Goal: Contribute content

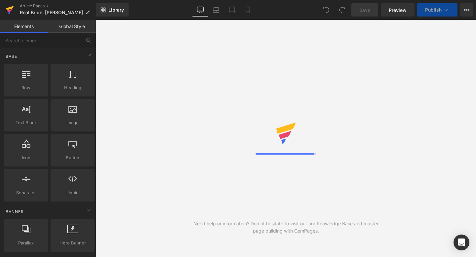
click at [12, 13] on icon at bounding box center [10, 10] width 8 height 17
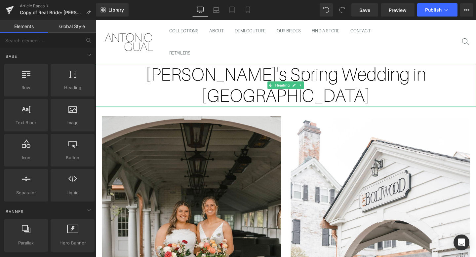
click at [291, 85] on span "Heading" at bounding box center [292, 89] width 18 height 8
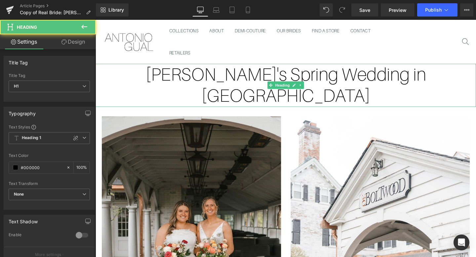
click at [231, 74] on h1 "Sarah's Spring Wedding in Kiki" at bounding box center [295, 88] width 400 height 45
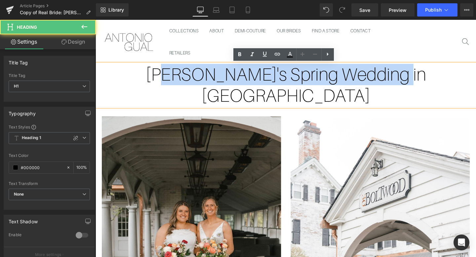
drag, startPoint x: 416, startPoint y: 74, endPoint x: 190, endPoint y: 83, distance: 226.1
click at [190, 83] on h1 "Sarah's Spring Wedding in Kiki" at bounding box center [295, 88] width 400 height 45
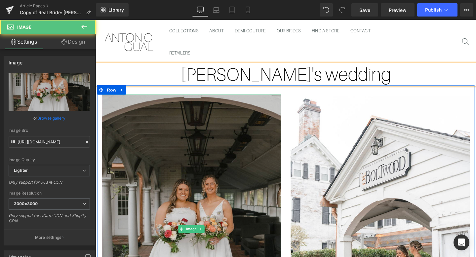
click at [184, 151] on img at bounding box center [196, 239] width 188 height 283
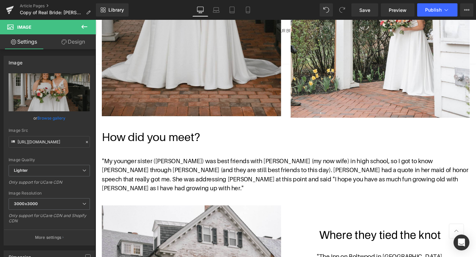
scroll to position [264, 0]
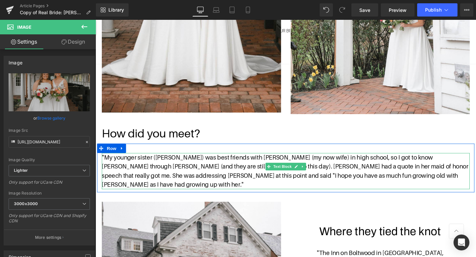
click at [255, 175] on p ""My younger sister (Kelly) was best friends with Meghan (my now wife) in high s…" at bounding box center [295, 179] width 387 height 38
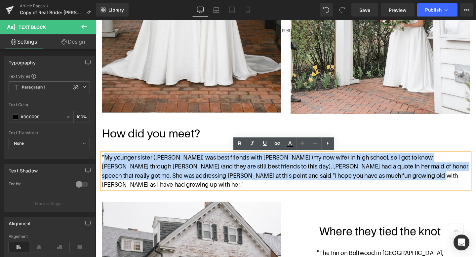
drag, startPoint x: 392, startPoint y: 183, endPoint x: 107, endPoint y: 169, distance: 285.8
click at [107, 169] on p ""My younger sister (Kelly) was best friends with Meghan (my now wife) in high s…" at bounding box center [295, 179] width 387 height 38
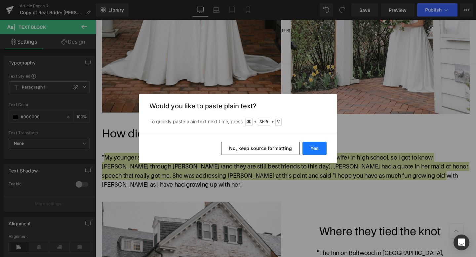
click at [313, 146] on button "Yes" at bounding box center [314, 148] width 24 height 13
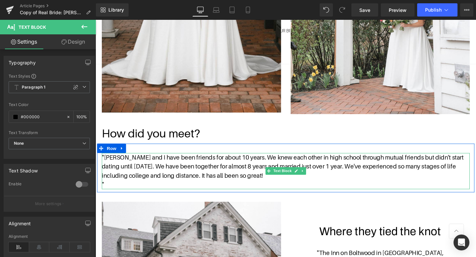
click at [138, 193] on p """ at bounding box center [295, 193] width 387 height 10
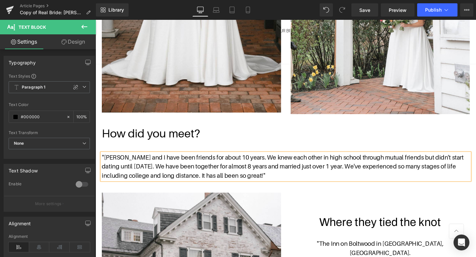
click at [291, 182] on p ""[PERSON_NAME] and I have been friends for about 10 years. We knew each other i…" at bounding box center [295, 174] width 387 height 28
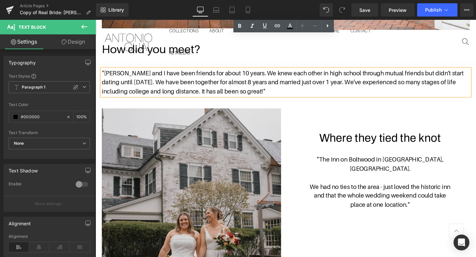
scroll to position [0, 0]
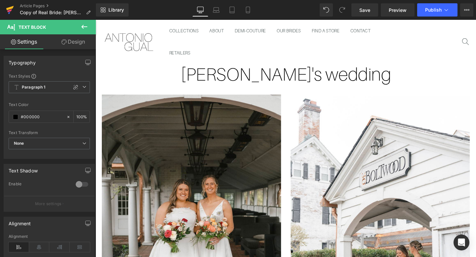
click at [14, 8] on icon at bounding box center [10, 10] width 8 height 17
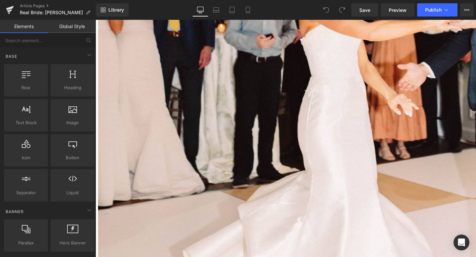
scroll to position [1274, 0]
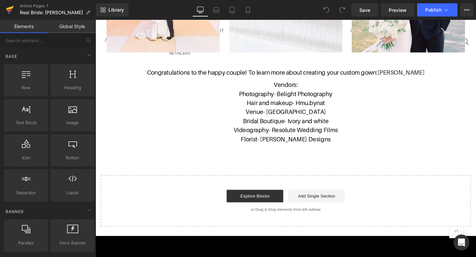
click at [12, 7] on icon at bounding box center [10, 8] width 8 height 4
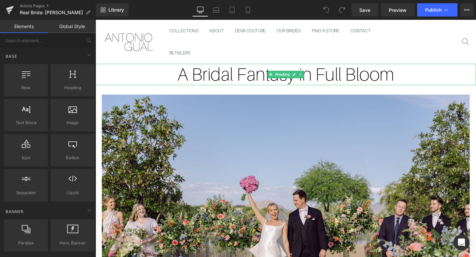
click at [331, 74] on h1 "A Bridal Fantasy in Full Bloom" at bounding box center [295, 77] width 400 height 22
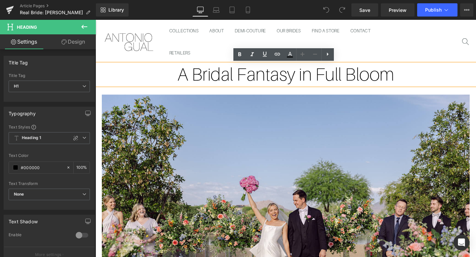
drag, startPoint x: 417, startPoint y: 75, endPoint x: 189, endPoint y: 79, distance: 227.3
click at [189, 79] on h1 "A Bridal Fantasy in Full Bloom" at bounding box center [295, 77] width 400 height 22
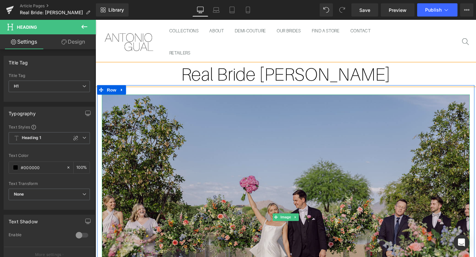
click at [191, 148] on img at bounding box center [295, 227] width 387 height 258
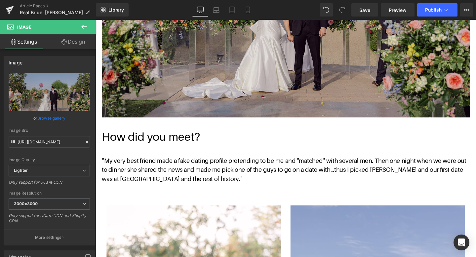
scroll to position [275, 0]
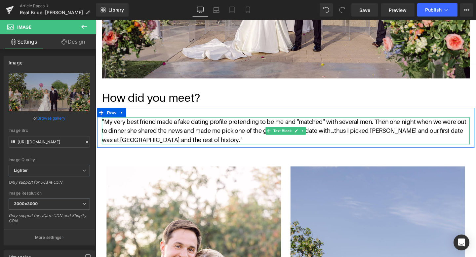
click at [223, 146] on p ""My very best friend made a fake dating profile pretending to be me and "matche…" at bounding box center [295, 136] width 387 height 28
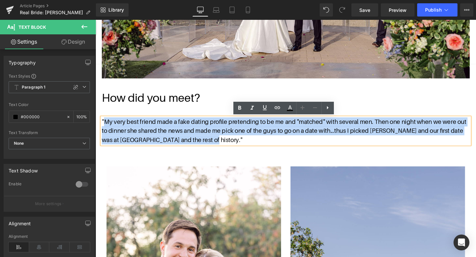
drag, startPoint x: 216, startPoint y: 146, endPoint x: 105, endPoint y: 125, distance: 112.5
click at [105, 125] on p ""My very best friend made a fake dating profile pretending to be me and "matche…" at bounding box center [295, 136] width 387 height 28
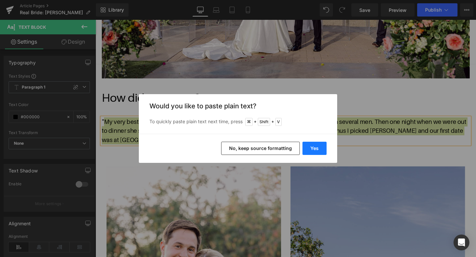
click at [308, 145] on button "Yes" at bounding box center [314, 148] width 24 height 13
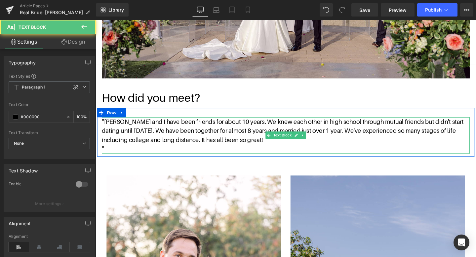
click at [118, 153] on p """ at bounding box center [295, 156] width 387 height 10
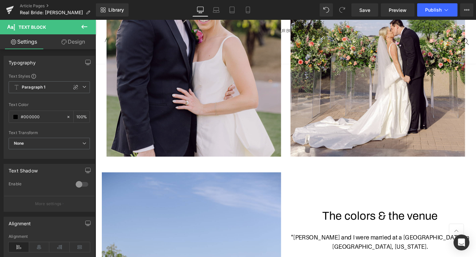
scroll to position [582, 0]
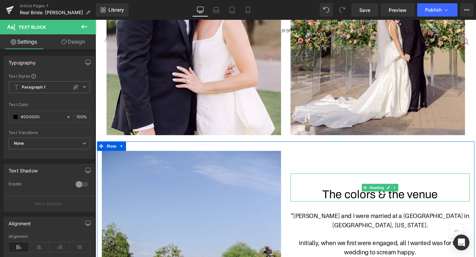
click at [435, 203] on font "The colors & the venue" at bounding box center [394, 203] width 121 height 13
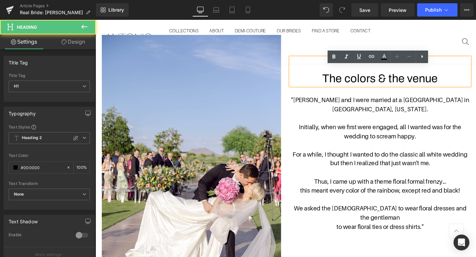
scroll to position [706, 0]
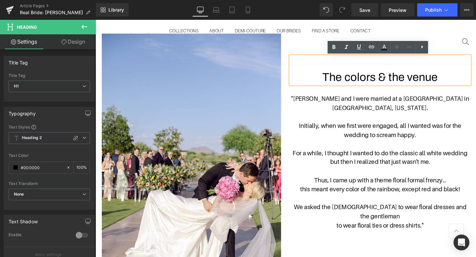
click at [408, 81] on font "The colors & the venue" at bounding box center [394, 80] width 121 height 13
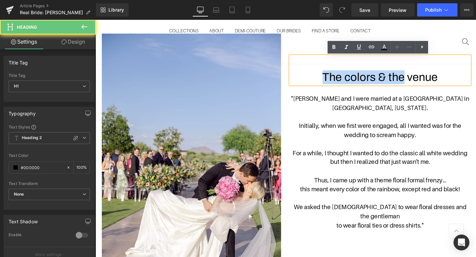
drag, startPoint x: 408, startPoint y: 81, endPoint x: 350, endPoint y: 80, distance: 58.1
click at [350, 80] on font "The colors & the venue" at bounding box center [394, 80] width 121 height 13
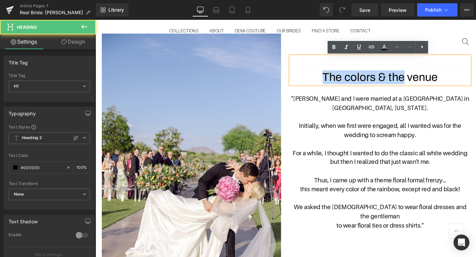
click at [350, 81] on font "The colors & the venue" at bounding box center [394, 80] width 121 height 13
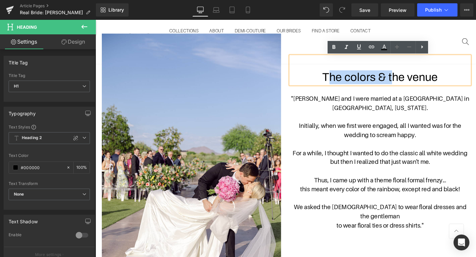
drag, startPoint x: 406, startPoint y: 80, endPoint x: 343, endPoint y: 81, distance: 62.8
click at [343, 81] on font "The colors & the venue" at bounding box center [394, 80] width 121 height 13
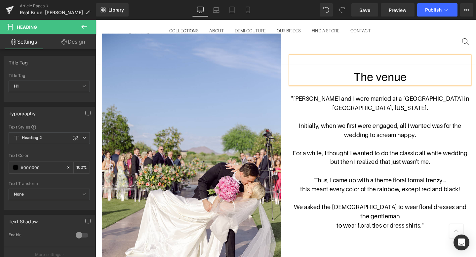
click at [381, 147] on p at bounding box center [394, 151] width 188 height 10
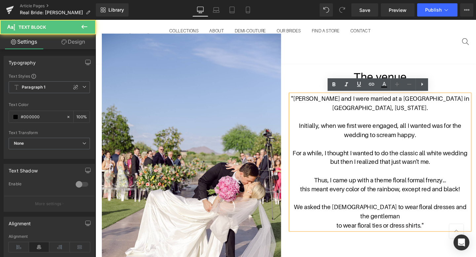
click at [441, 231] on p "to wear floral ties or dress shirts."" at bounding box center [394, 236] width 188 height 10
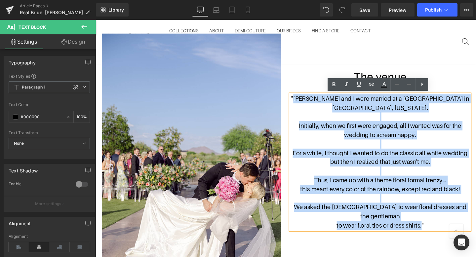
drag, startPoint x: 439, startPoint y: 225, endPoint x: 307, endPoint y: 103, distance: 180.0
click at [307, 103] on div ""[PERSON_NAME] and I were married at a [GEOGRAPHIC_DATA] in [GEOGRAPHIC_DATA], …" at bounding box center [394, 169] width 188 height 143
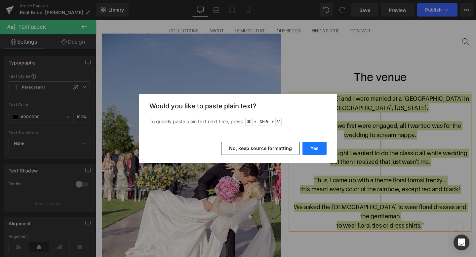
click at [316, 148] on button "Yes" at bounding box center [314, 148] width 24 height 13
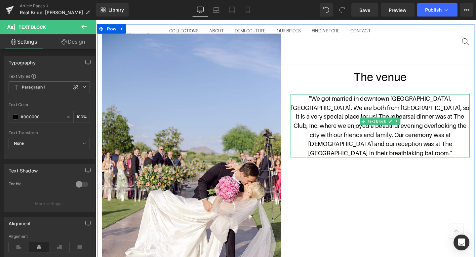
click at [438, 102] on p ""We got married in downtown [GEOGRAPHIC_DATA], [GEOGRAPHIC_DATA]. We are both f…" at bounding box center [394, 131] width 188 height 67
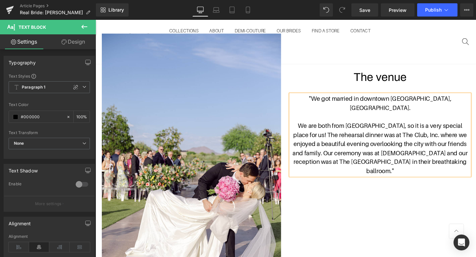
click at [475, 140] on p "We are both from [GEOGRAPHIC_DATA], so it is a very special place for us! The r…" at bounding box center [394, 155] width 188 height 57
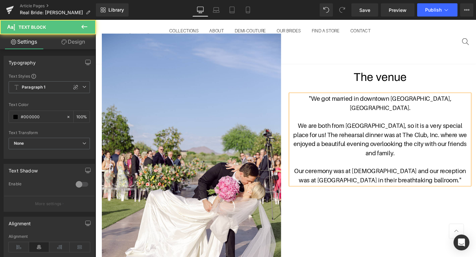
click at [423, 174] on p "Our ceremony was at [DEMOGRAPHIC_DATA] and our reception was at [GEOGRAPHIC_DAT…" at bounding box center [394, 183] width 188 height 19
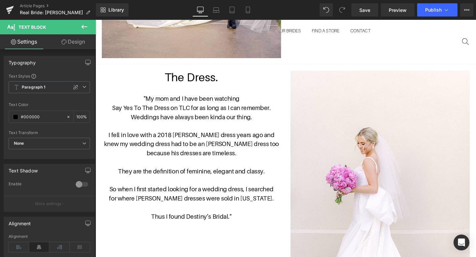
scroll to position [970, 0]
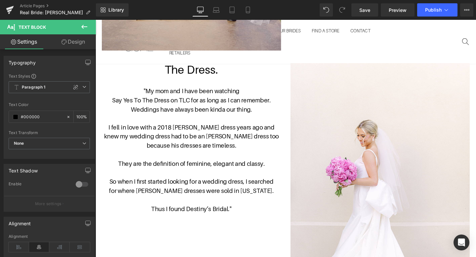
click at [225, 72] on h1 "The Dress." at bounding box center [196, 72] width 188 height 14
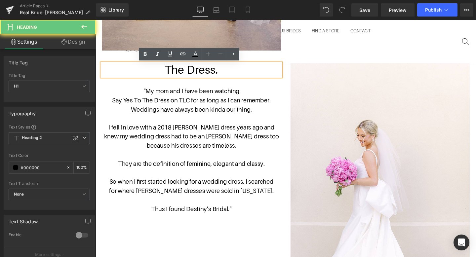
click at [219, 73] on h1 "The Dress." at bounding box center [196, 72] width 188 height 14
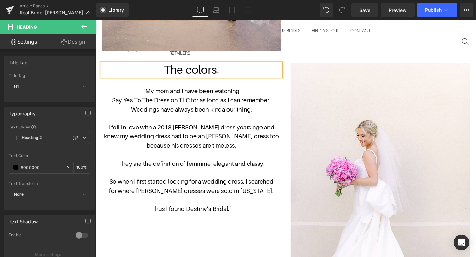
click at [210, 124] on p at bounding box center [196, 124] width 188 height 10
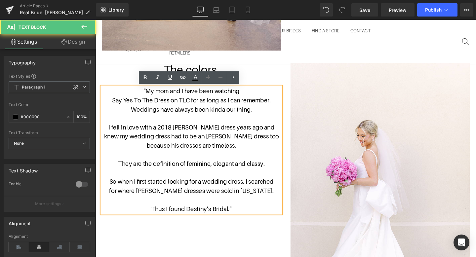
click at [240, 217] on p "Thus I found Destiny’s Bridal."" at bounding box center [196, 219] width 188 height 10
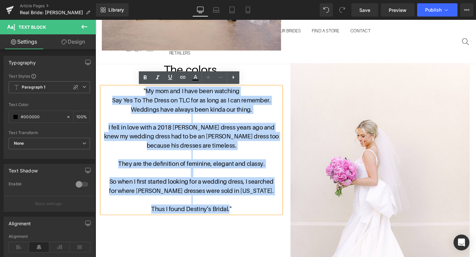
drag, startPoint x: 237, startPoint y: 217, endPoint x: 149, endPoint y: 98, distance: 147.4
click at [149, 98] on div ""My mom and I have been watching Say Yes To The Dress on TLC for as long as I c…" at bounding box center [196, 156] width 188 height 133
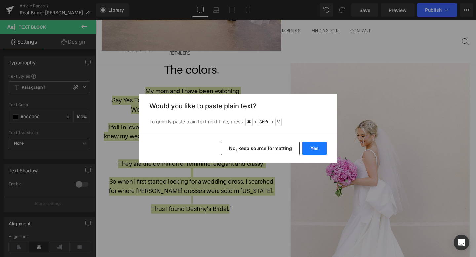
click at [312, 144] on button "Yes" at bounding box center [314, 148] width 24 height 13
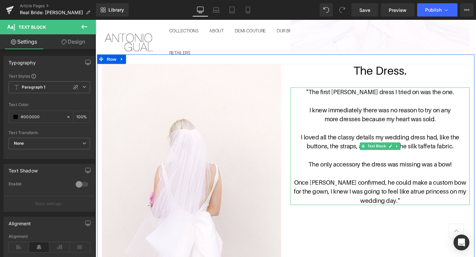
scroll to position [1278, 0]
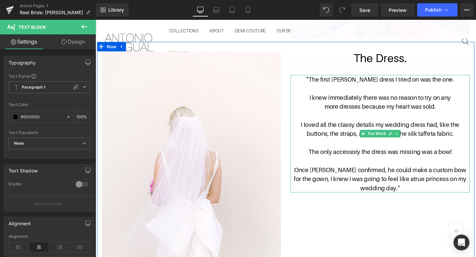
drag, startPoint x: 325, startPoint y: 81, endPoint x: 413, endPoint y: 197, distance: 145.3
click at [413, 197] on div ""The first [PERSON_NAME] dress I tried on was the one. I knew immediately there…" at bounding box center [394, 140] width 188 height 124
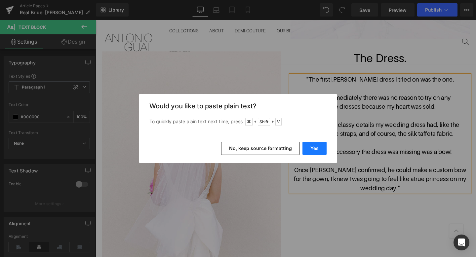
click at [313, 145] on button "Yes" at bounding box center [314, 148] width 24 height 13
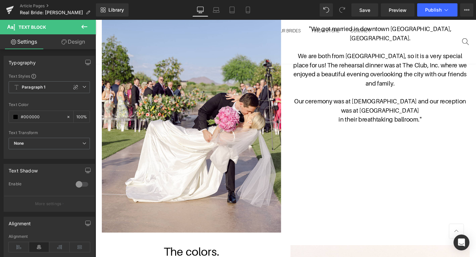
scroll to position [921, 0]
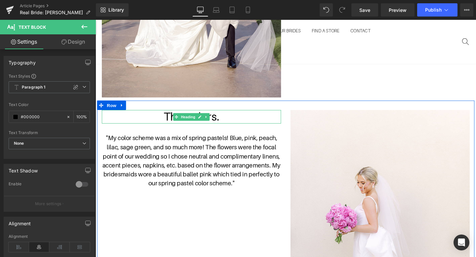
click at [228, 120] on h1 "The colors." at bounding box center [196, 122] width 188 height 14
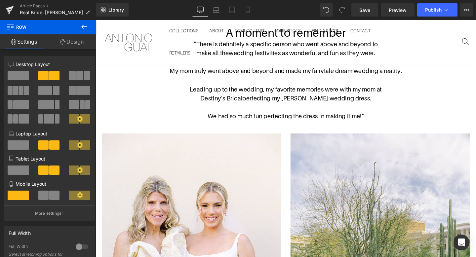
scroll to position [1812, 0]
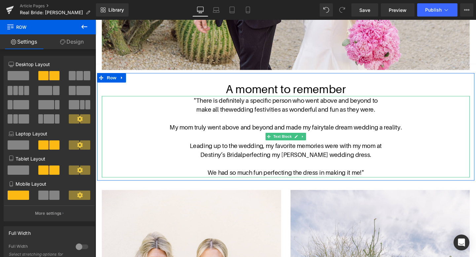
click at [347, 125] on p at bounding box center [295, 124] width 387 height 10
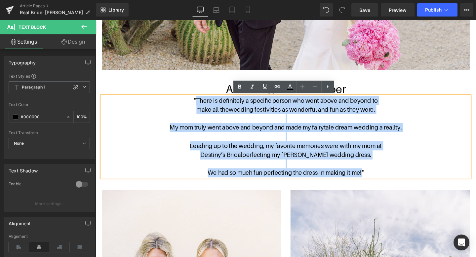
drag, startPoint x: 375, startPoint y: 180, endPoint x: 202, endPoint y: 105, distance: 188.9
click at [202, 105] on div ""There is definitely a specific person who went above and beyond to make all th…" at bounding box center [295, 143] width 387 height 86
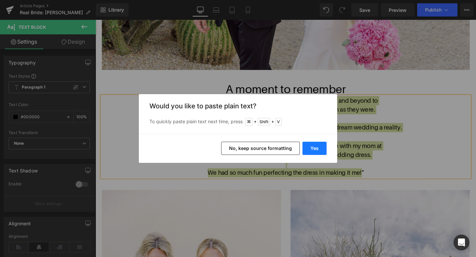
click at [314, 146] on button "Yes" at bounding box center [314, 148] width 24 height 13
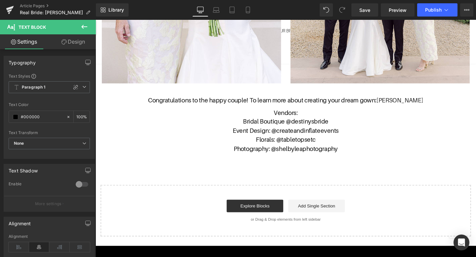
scroll to position [2207, 0]
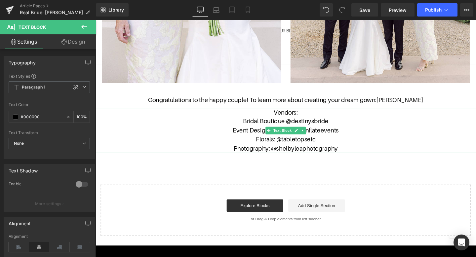
click at [351, 152] on p "Photography: @shelbyleaphotography" at bounding box center [295, 155] width 400 height 10
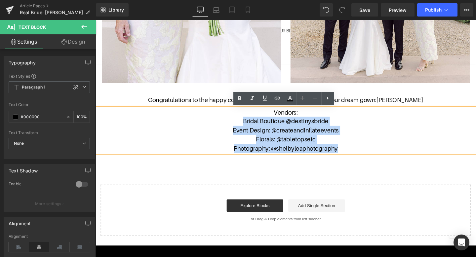
drag, startPoint x: 352, startPoint y: 154, endPoint x: 245, endPoint y: 128, distance: 109.9
click at [245, 128] on div "Vendors: Bridal Boutique @destinysbride Event Design: @createandinflateevents F…" at bounding box center [295, 136] width 400 height 48
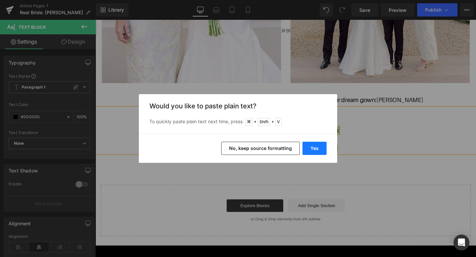
click at [313, 142] on button "Yes" at bounding box center [314, 148] width 24 height 13
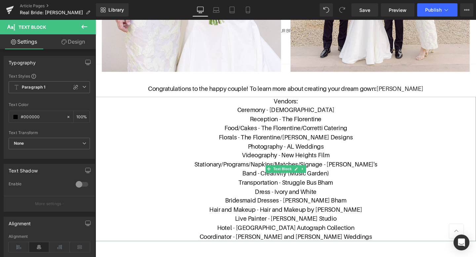
scroll to position [2224, 0]
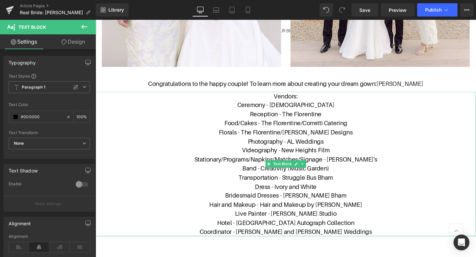
drag, startPoint x: 226, startPoint y: 128, endPoint x: 369, endPoint y: 142, distance: 143.8
click at [369, 142] on div "Vendors: Ceremony - [DEMOGRAPHIC_DATA] Reception - The Florentine Food/Cakes - …" at bounding box center [295, 171] width 400 height 152
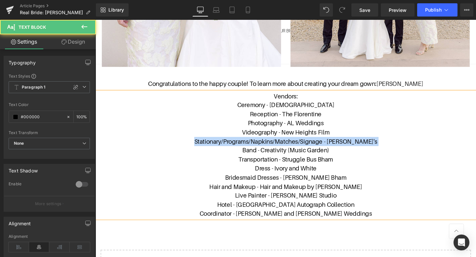
drag, startPoint x: 209, startPoint y: 145, endPoint x: 242, endPoint y: 155, distance: 34.7
click at [242, 155] on div "Vendors: Ceremony - [DEMOGRAPHIC_DATA] Reception - The Florentine Photography -…" at bounding box center [295, 161] width 400 height 133
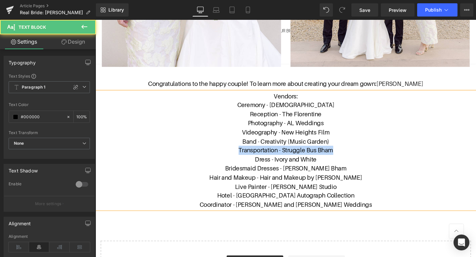
drag, startPoint x: 353, startPoint y: 157, endPoint x: 237, endPoint y: 156, distance: 117.0
click at [237, 156] on p "Transportation - Struggle Bus Bham" at bounding box center [295, 157] width 400 height 10
drag, startPoint x: 279, startPoint y: 169, endPoint x: 246, endPoint y: 168, distance: 33.0
click at [246, 168] on p "Dress - Ivory and White" at bounding box center [295, 167] width 400 height 10
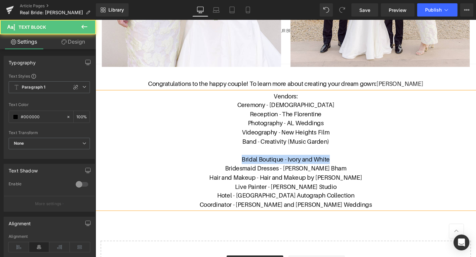
drag, startPoint x: 346, startPoint y: 165, endPoint x: 247, endPoint y: 165, distance: 98.4
click at [247, 165] on p "Bridal Boutique - Ivory and White" at bounding box center [295, 167] width 400 height 10
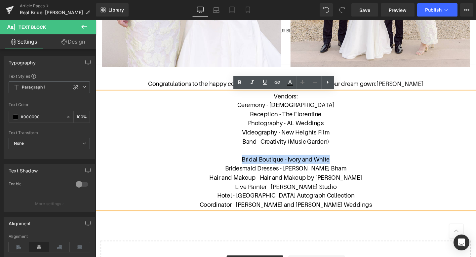
copy p "Bridal Boutique - Ivory and White"
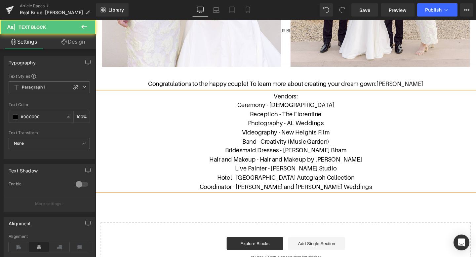
click at [314, 104] on p "Vendors:" at bounding box center [295, 100] width 400 height 10
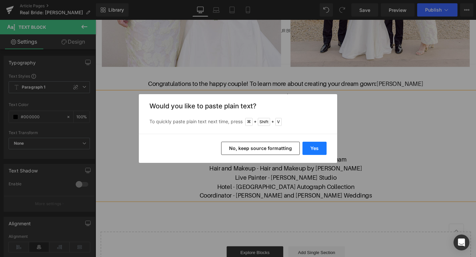
click at [313, 148] on button "Yes" at bounding box center [314, 148] width 24 height 13
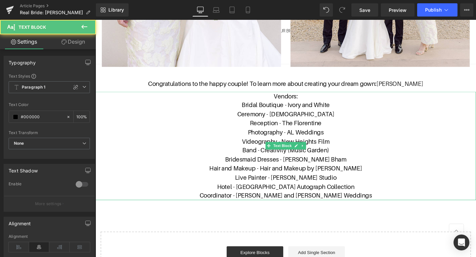
click at [368, 197] on p "Hotel - [GEOGRAPHIC_DATA] Autograph Collection" at bounding box center [295, 196] width 400 height 10
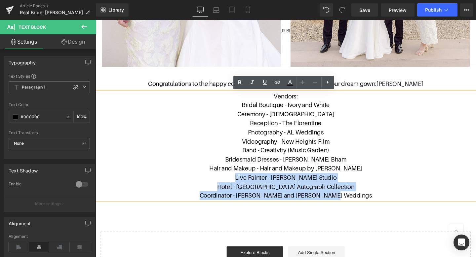
drag, startPoint x: 370, startPoint y: 207, endPoint x: 236, endPoint y: 190, distance: 135.9
click at [236, 190] on div "Vendors: Bridal Boutique - Ivory and White Ceremony - [DEMOGRAPHIC_DATA] Recept…" at bounding box center [295, 152] width 400 height 114
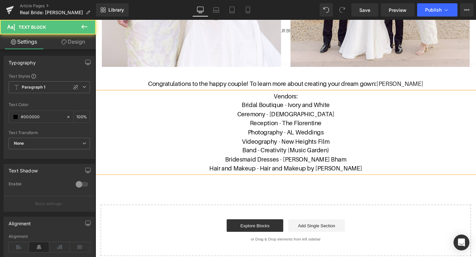
drag, startPoint x: 371, startPoint y: 166, endPoint x: 227, endPoint y: 164, distance: 143.7
click at [227, 164] on p "Bridesmaid Dresses - [PERSON_NAME] Bham" at bounding box center [295, 167] width 400 height 10
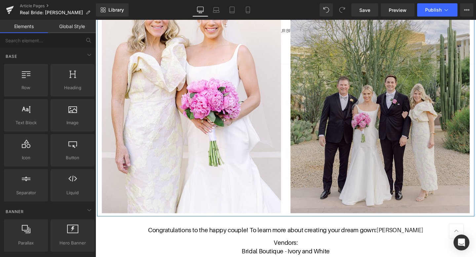
scroll to position [2006, 0]
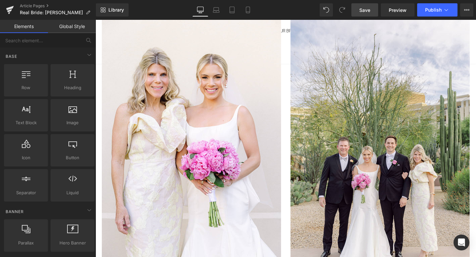
click at [365, 8] on span "Save" at bounding box center [364, 10] width 11 height 7
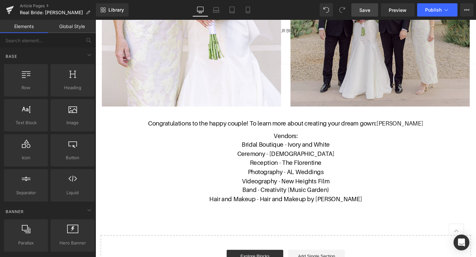
scroll to position [2175, 0]
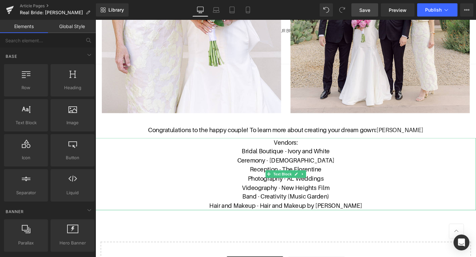
click at [362, 152] on p "Vendors:" at bounding box center [295, 149] width 400 height 10
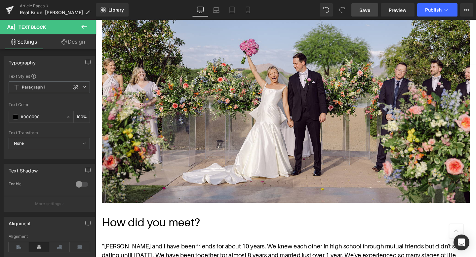
scroll to position [0, 0]
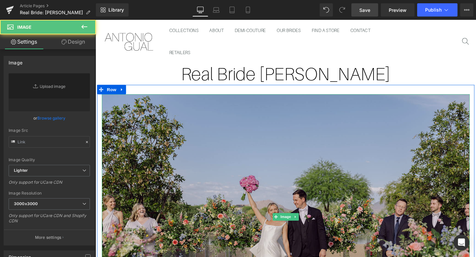
type input "[URL][DOMAIN_NAME]"
click at [259, 169] on img at bounding box center [295, 227] width 387 height 258
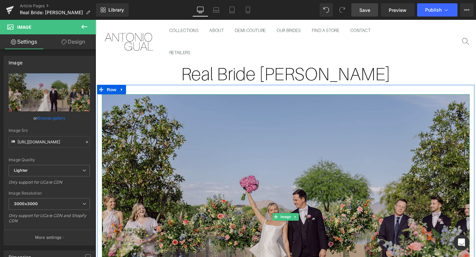
scroll to position [51, 0]
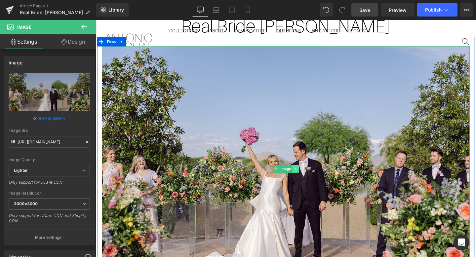
click at [306, 177] on icon at bounding box center [306, 177] width 4 height 4
click at [311, 177] on icon at bounding box center [309, 177] width 4 height 4
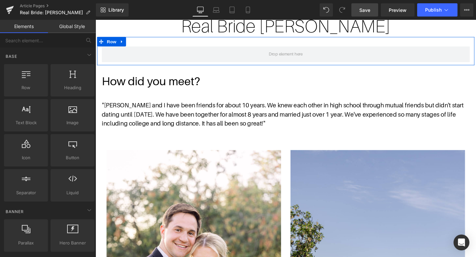
scroll to position [0, 0]
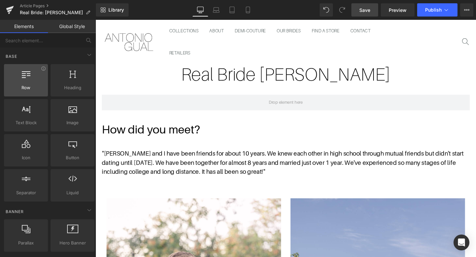
click at [34, 85] on span "Row" at bounding box center [26, 87] width 40 height 7
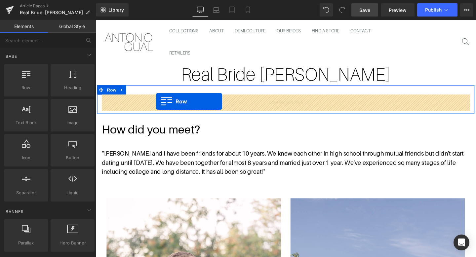
drag, startPoint x: 128, startPoint y: 104, endPoint x: 159, endPoint y: 106, distance: 30.5
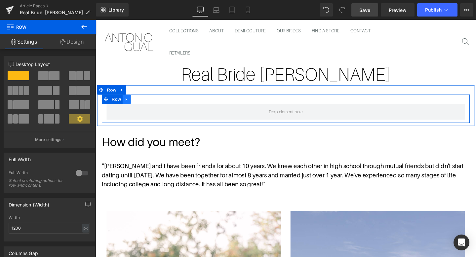
click at [129, 102] on icon at bounding box center [128, 103] width 5 height 5
click at [145, 102] on icon at bounding box center [145, 103] width 5 height 5
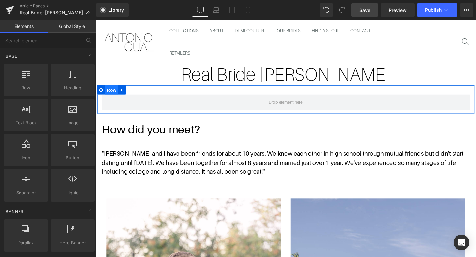
click at [113, 94] on span "Row" at bounding box center [112, 94] width 13 height 10
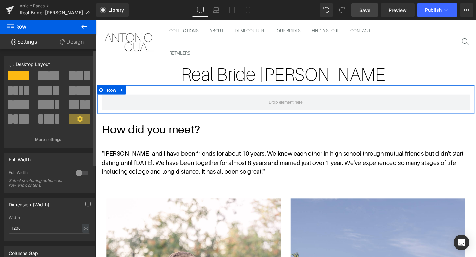
click at [56, 74] on span at bounding box center [54, 75] width 10 height 9
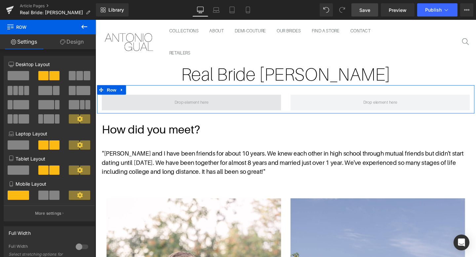
click at [223, 106] on span at bounding box center [196, 106] width 188 height 17
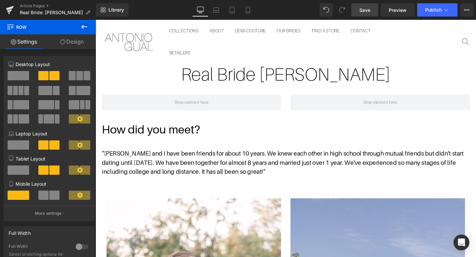
click at [81, 25] on icon at bounding box center [84, 27] width 8 height 8
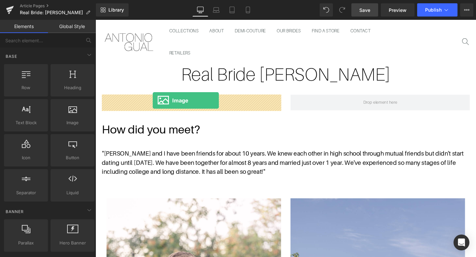
drag, startPoint x: 158, startPoint y: 140, endPoint x: 156, endPoint y: 105, distance: 35.4
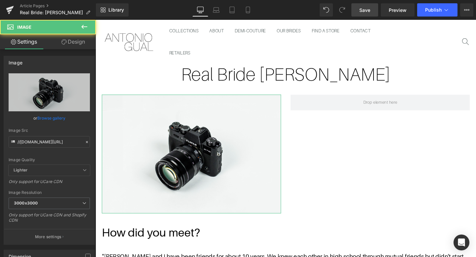
click at [58, 118] on link "Browse gallery" at bounding box center [51, 118] width 28 height 12
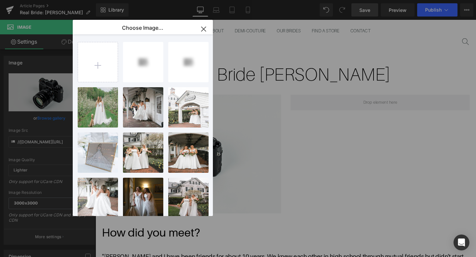
click at [201, 28] on icon "button" at bounding box center [203, 29] width 11 height 11
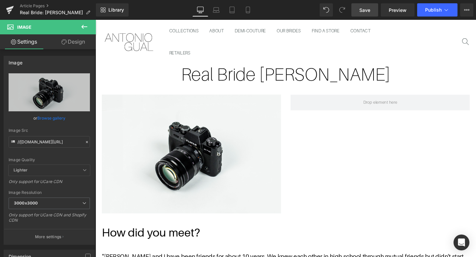
click at [89, 27] on button at bounding box center [84, 27] width 23 height 15
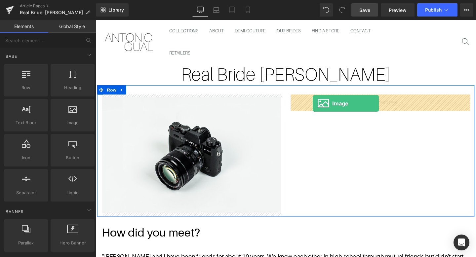
drag, startPoint x: 170, startPoint y: 134, endPoint x: 324, endPoint y: 107, distance: 156.2
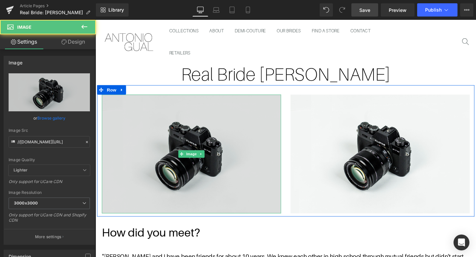
click at [199, 141] on img at bounding box center [196, 160] width 188 height 125
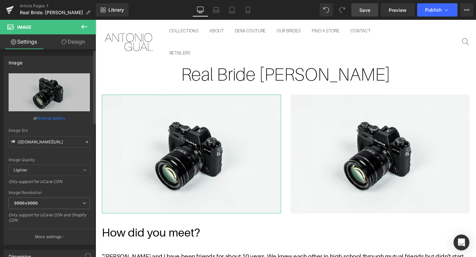
click at [55, 118] on link "Browse gallery" at bounding box center [51, 118] width 28 height 12
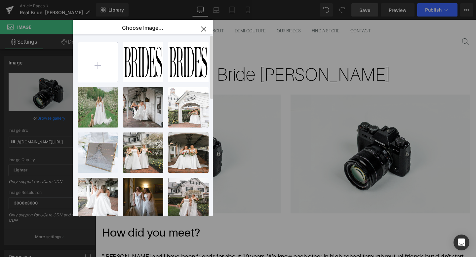
click at [94, 69] on input "file" at bounding box center [98, 62] width 40 height 40
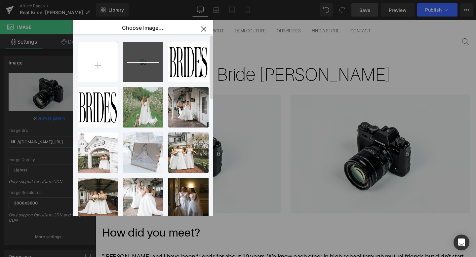
click at [98, 66] on input "file" at bounding box center [98, 62] width 40 height 40
type input "C:\fakepath\[PERSON_NAME] & [PERSON_NAME] Wedding-9.JPG"
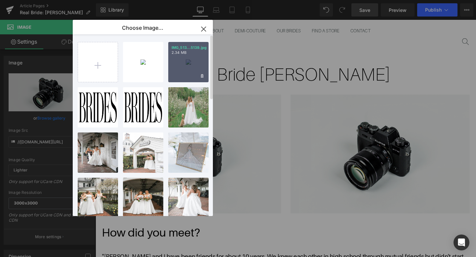
click at [184, 60] on div "IMG_513...5139.jpg 2.34 MB" at bounding box center [188, 62] width 40 height 40
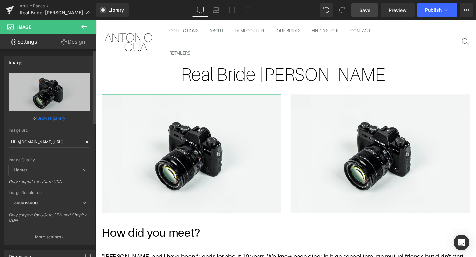
click at [61, 117] on link "Browse gallery" at bounding box center [51, 118] width 28 height 12
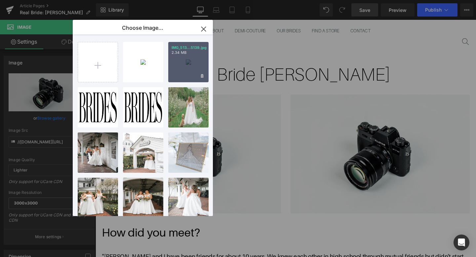
click at [185, 64] on div "IMG_513...5139.jpg 2.34 MB" at bounding box center [188, 62] width 40 height 40
type input "[URL][DOMAIN_NAME]"
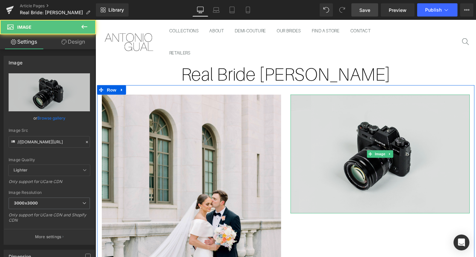
click at [327, 133] on img at bounding box center [394, 160] width 188 height 125
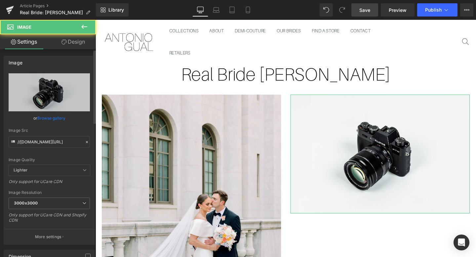
click at [59, 119] on link "Browse gallery" at bounding box center [51, 118] width 28 height 12
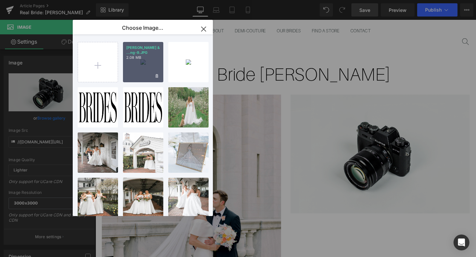
click at [151, 70] on div "[PERSON_NAME] & ...ng-9.JPG 2.08 MB" at bounding box center [143, 62] width 40 height 40
type input "[URL][DOMAIN_NAME][PERSON_NAME]"
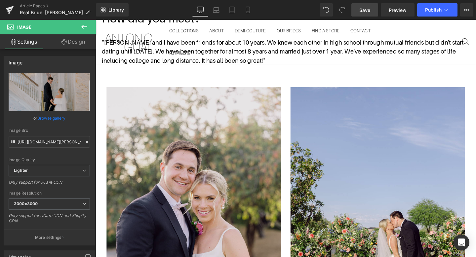
scroll to position [371, 0]
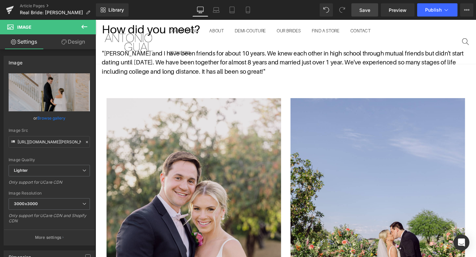
click at [249, 133] on img at bounding box center [198, 239] width 183 height 275
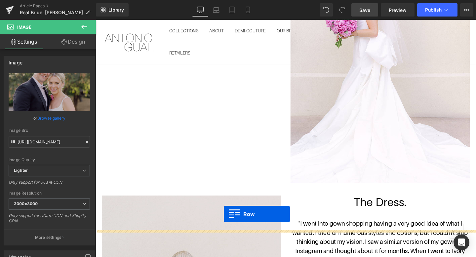
scroll to position [900, 0]
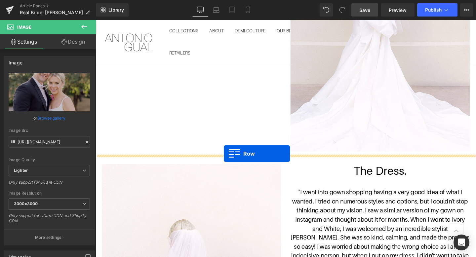
drag, startPoint x: 102, startPoint y: 98, endPoint x: 230, endPoint y: 161, distance: 142.4
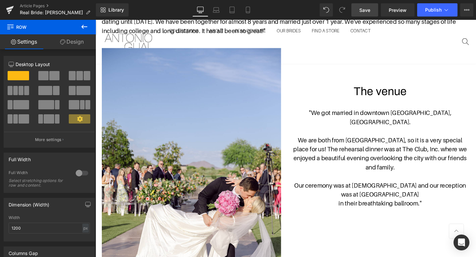
scroll to position [424, 0]
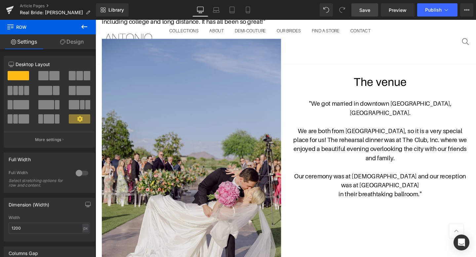
click at [247, 118] on img at bounding box center [196, 181] width 188 height 282
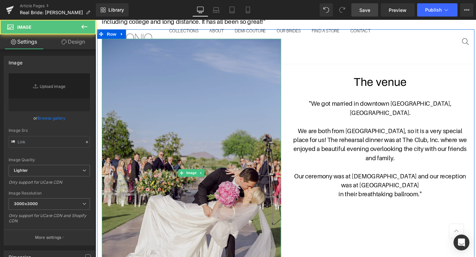
type input "[URL][DOMAIN_NAME]"
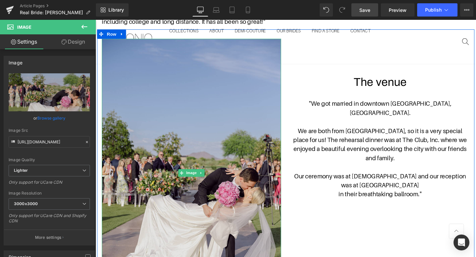
click at [243, 126] on img at bounding box center [196, 181] width 188 height 282
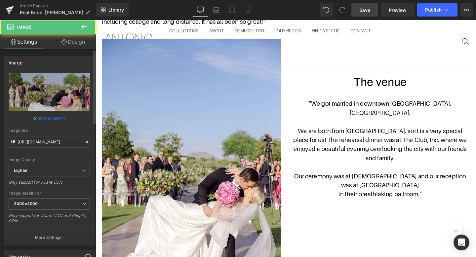
click at [47, 120] on link "Browse gallery" at bounding box center [51, 118] width 28 height 12
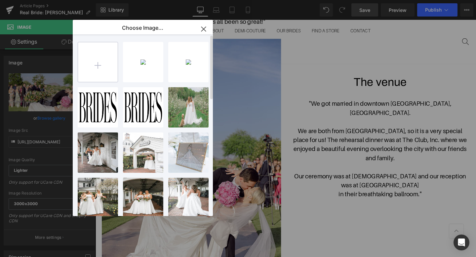
click at [107, 66] on input "file" at bounding box center [98, 62] width 40 height 40
type input "C:\fakepath\IMG_5136.JPG"
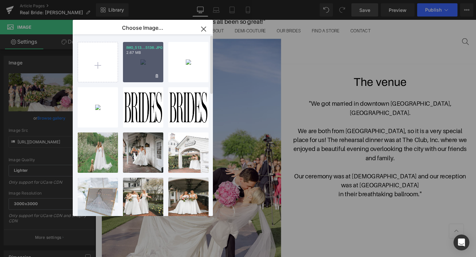
click at [146, 65] on div "IMG_513...5136.JPG 2.67 MB" at bounding box center [143, 62] width 40 height 40
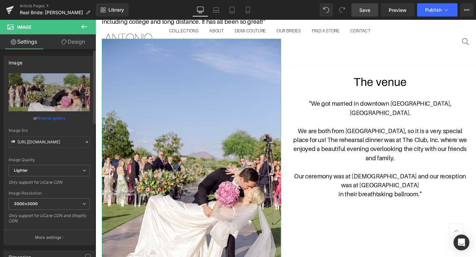
click at [53, 118] on link "Browse gallery" at bounding box center [51, 118] width 28 height 12
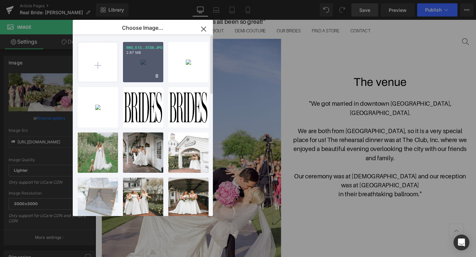
click at [141, 70] on div "IMG_513...5136.JPG 2.67 MB" at bounding box center [143, 62] width 40 height 40
type input "[URL][DOMAIN_NAME]"
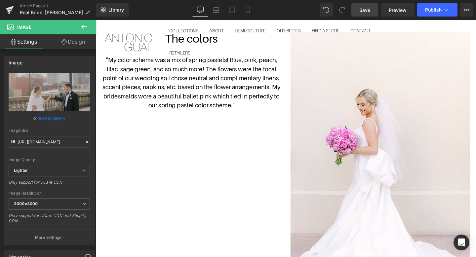
scroll to position [722, 0]
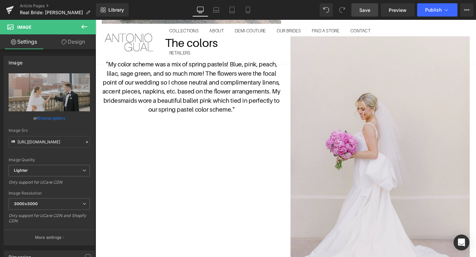
click at [405, 107] on img at bounding box center [394, 178] width 188 height 282
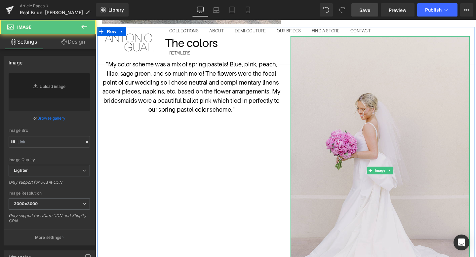
type input "[URL][DOMAIN_NAME]"
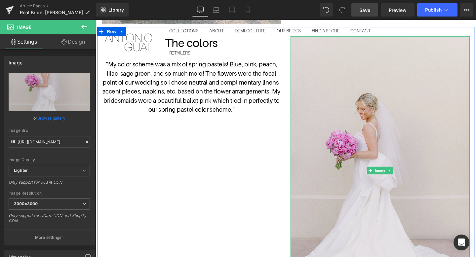
click at [356, 65] on img at bounding box center [394, 178] width 188 height 282
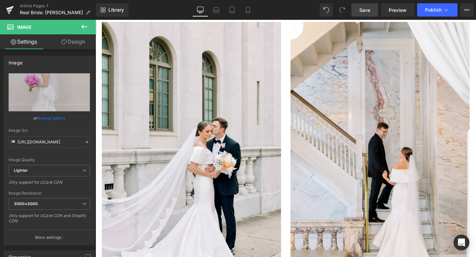
scroll to position [0, 0]
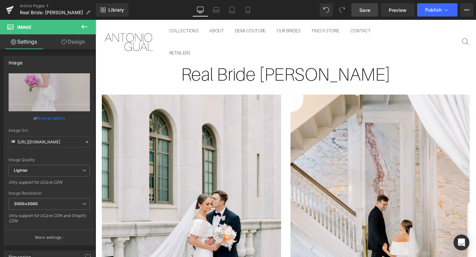
click at [362, 13] on span "Save" at bounding box center [364, 10] width 11 height 7
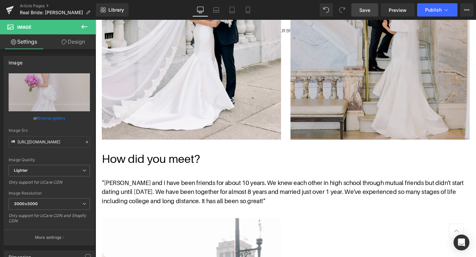
scroll to position [236, 0]
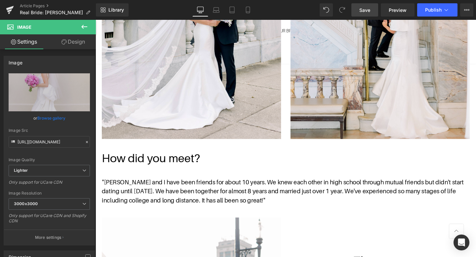
click at [363, 8] on span "Save" at bounding box center [364, 10] width 11 height 7
